Goal: Find specific page/section

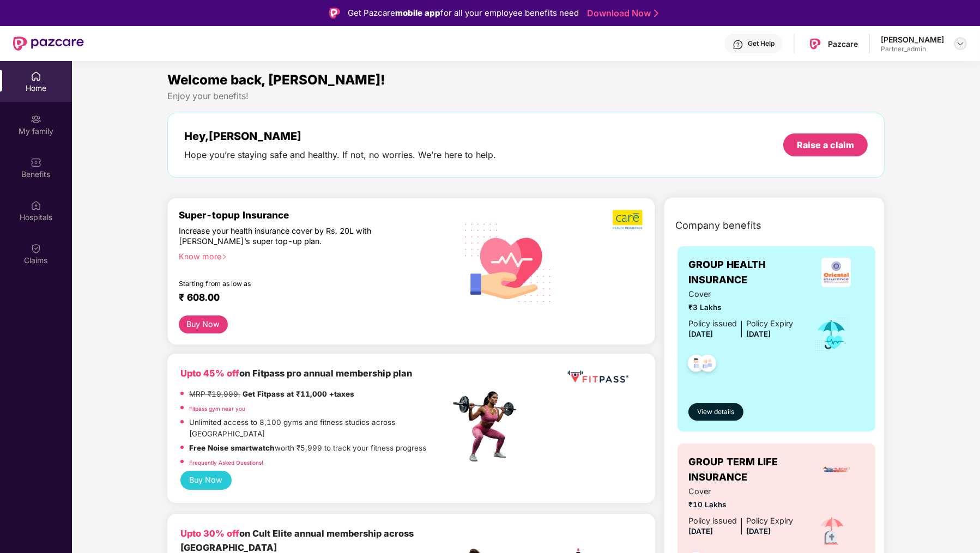
click at [959, 45] on img at bounding box center [960, 43] width 9 height 9
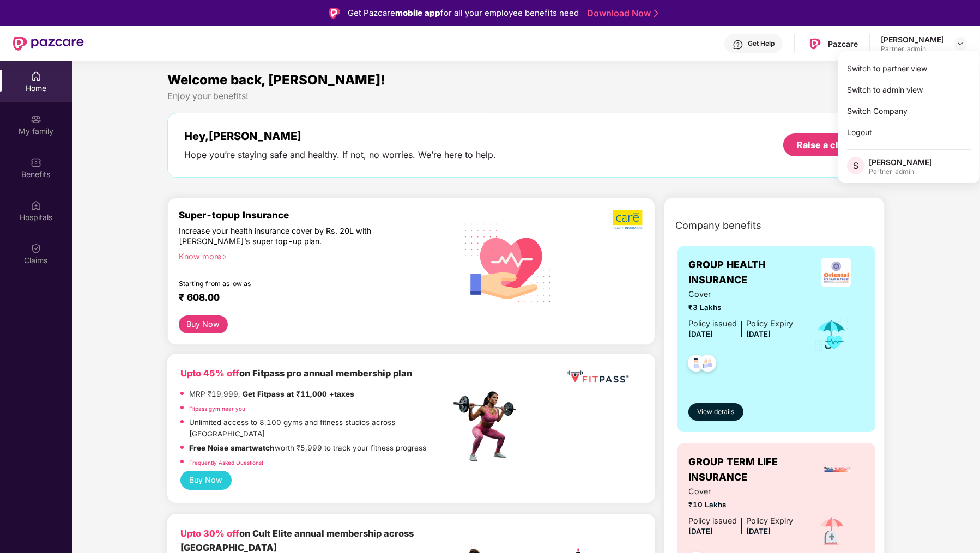
click at [915, 46] on div "Partner_admin" at bounding box center [912, 49] width 63 height 9
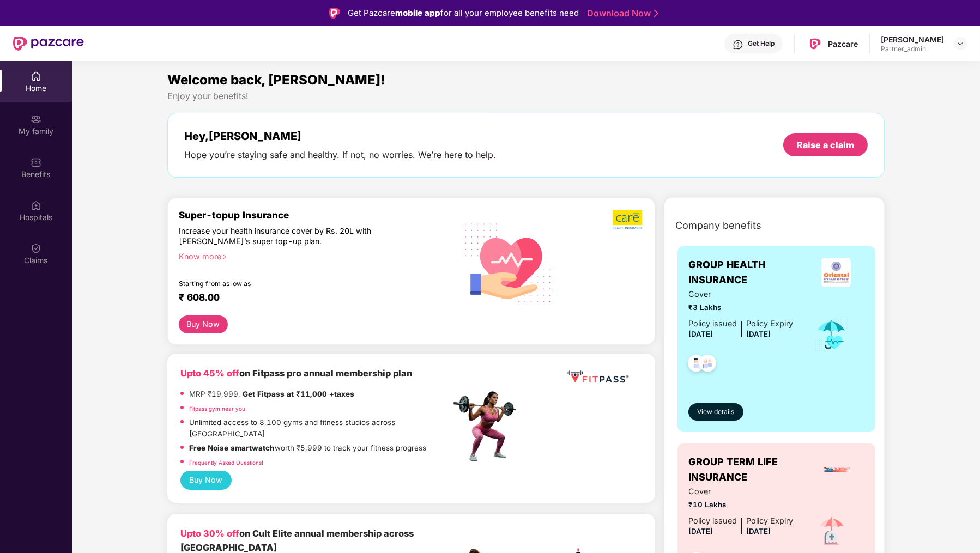
click at [955, 44] on div at bounding box center [960, 43] width 13 height 13
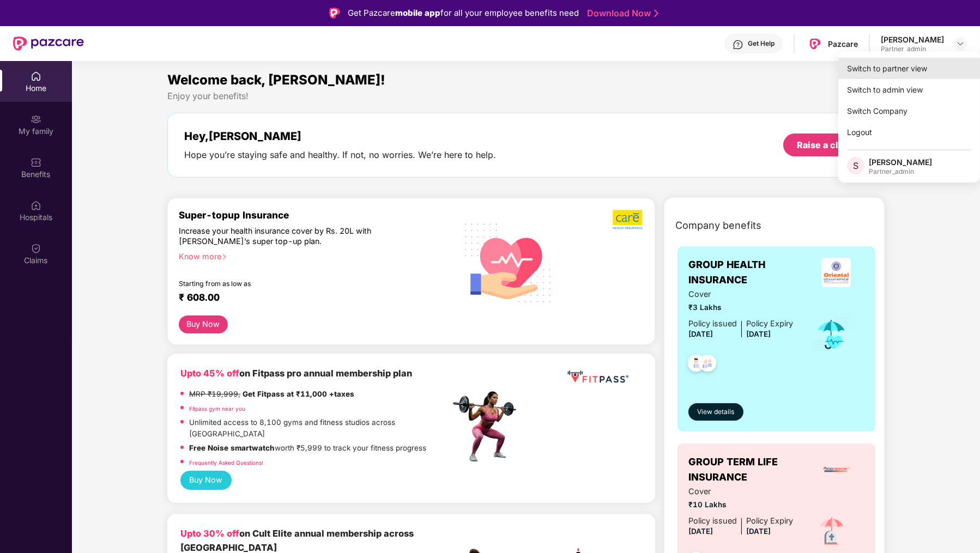
click at [905, 70] on div "Switch to partner view" at bounding box center [909, 68] width 142 height 21
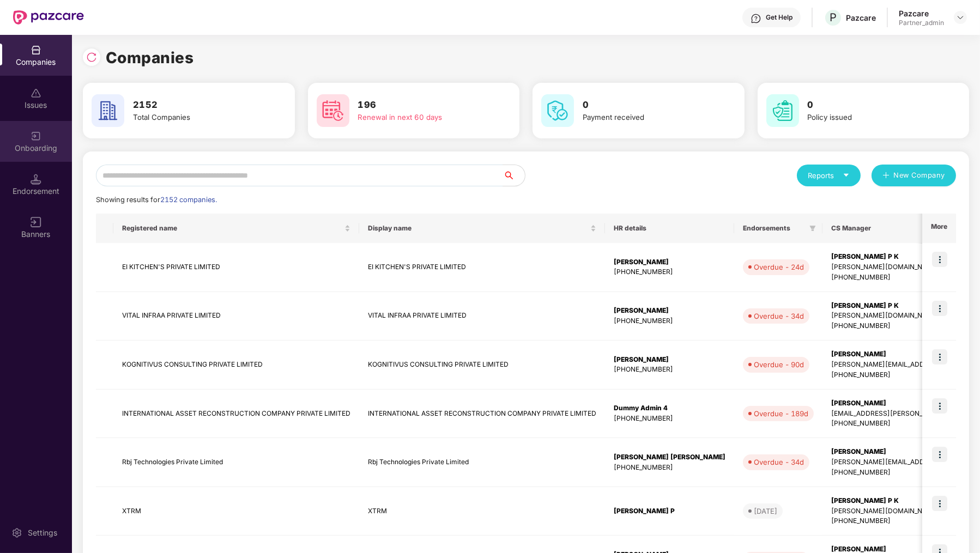
click at [10, 134] on div "Onboarding" at bounding box center [36, 141] width 72 height 41
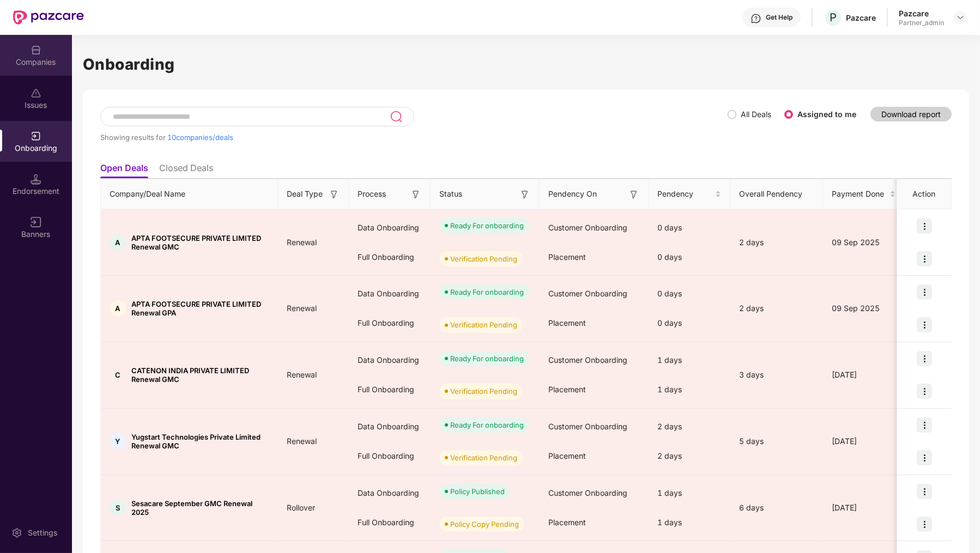
click at [27, 63] on div "Companies" at bounding box center [36, 62] width 72 height 11
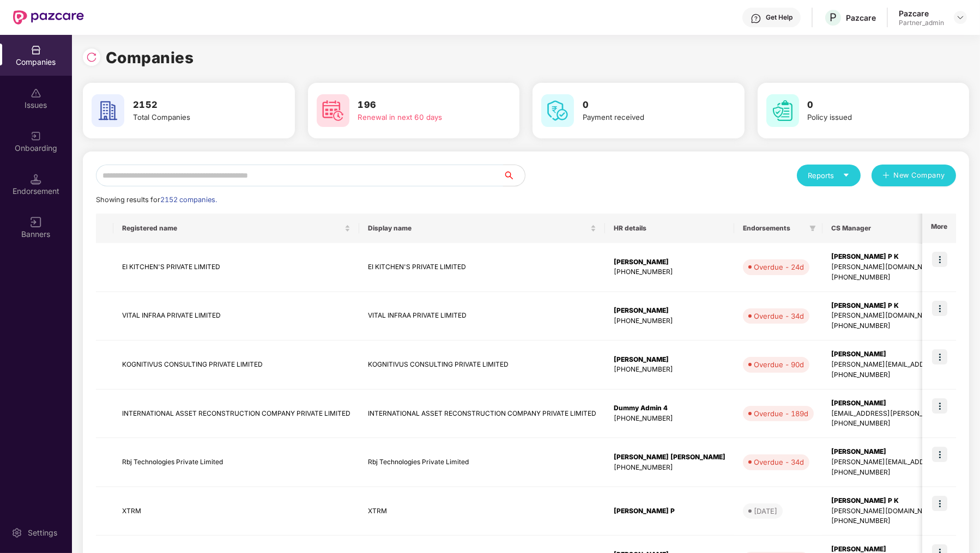
click at [155, 171] on input "text" at bounding box center [299, 176] width 407 height 22
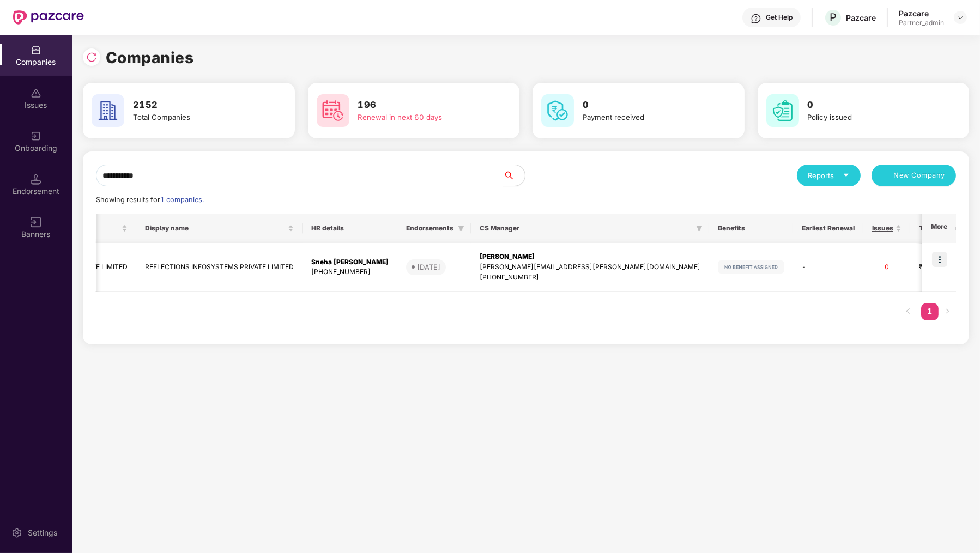
scroll to position [0, 137]
type input "**********"
click at [495, 260] on div "[PERSON_NAME]" at bounding box center [598, 257] width 221 height 10
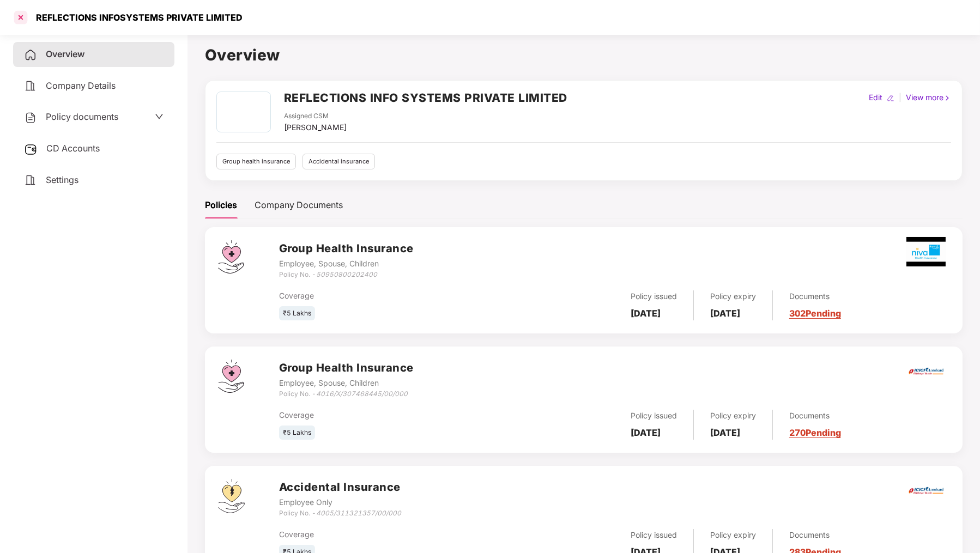
click at [22, 20] on div at bounding box center [20, 17] width 17 height 17
